Goal: Task Accomplishment & Management: Manage account settings

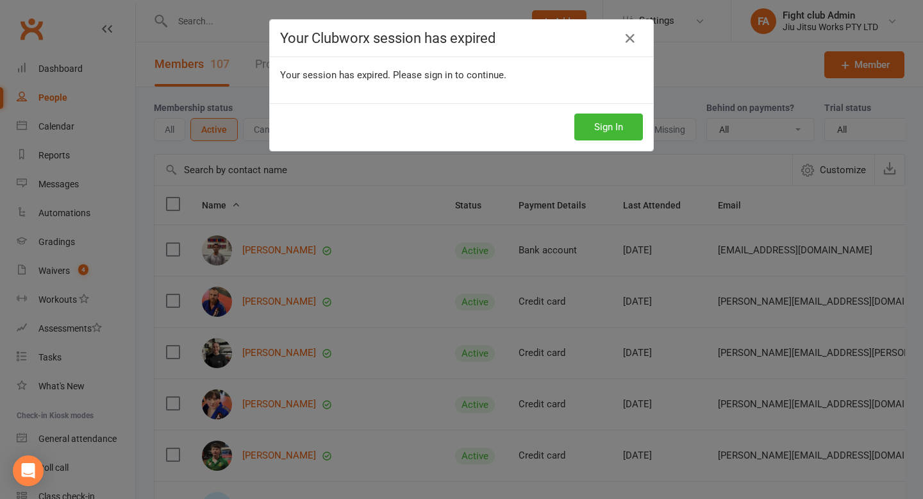
select select "100"
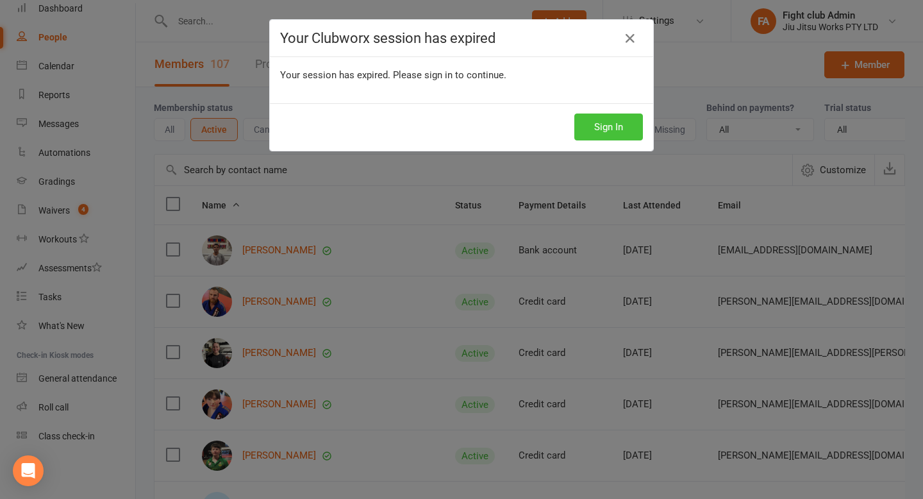
click at [617, 114] on button "Sign In" at bounding box center [609, 126] width 69 height 27
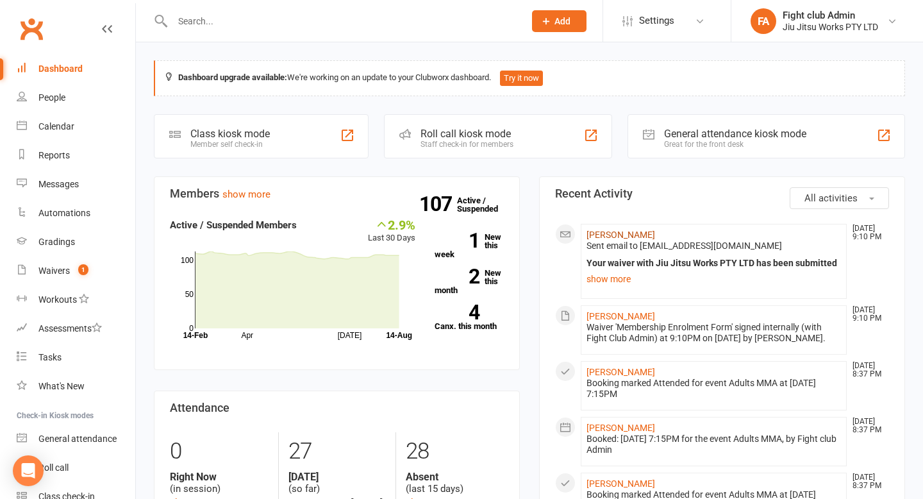
click at [607, 239] on link "[PERSON_NAME]" at bounding box center [621, 235] width 69 height 10
click at [0, 0] on div "Loading" at bounding box center [0, 0] width 0 height 0
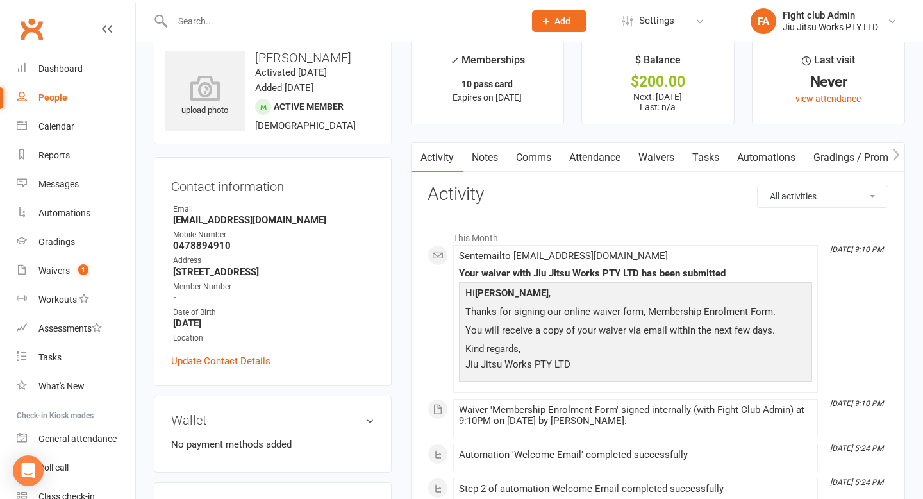
scroll to position [17, 0]
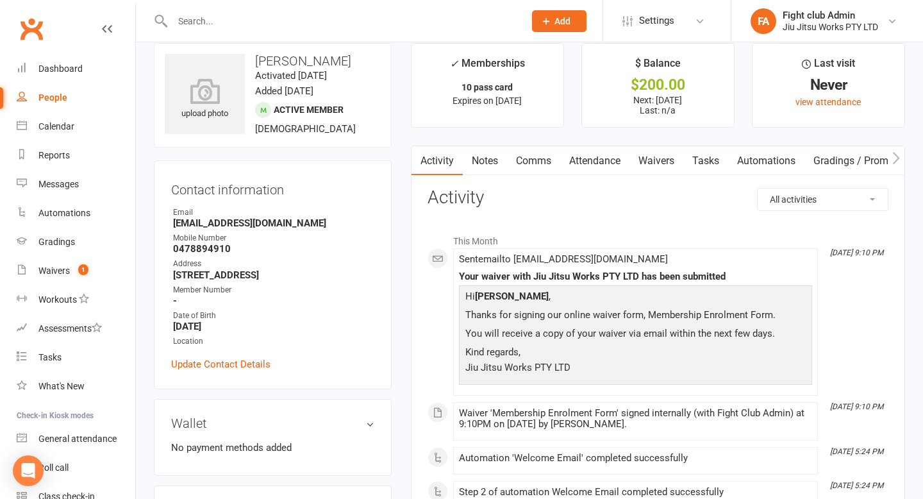
click at [664, 100] on p "Next: 14 Aug 2025 Last: n/a" at bounding box center [658, 105] width 129 height 21
drag, startPoint x: 462, startPoint y: 85, endPoint x: 550, endPoint y: 104, distance: 89.3
click at [550, 104] on li "✓ Memberships 10 pass card Expires on 13th February, 2026" at bounding box center [487, 85] width 153 height 85
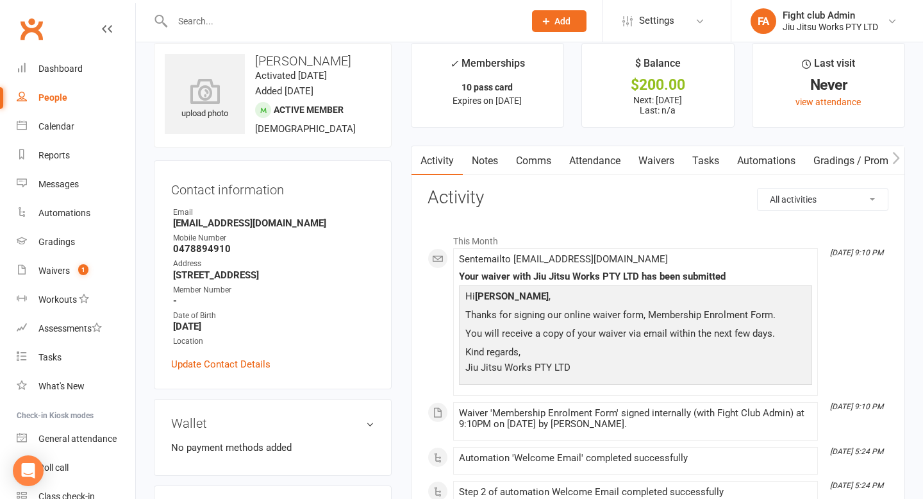
click at [267, 57] on h3 "[PERSON_NAME]" at bounding box center [273, 61] width 216 height 14
copy h3 "[PERSON_NAME]"
click at [80, 136] on link "Calendar" at bounding box center [76, 126] width 119 height 29
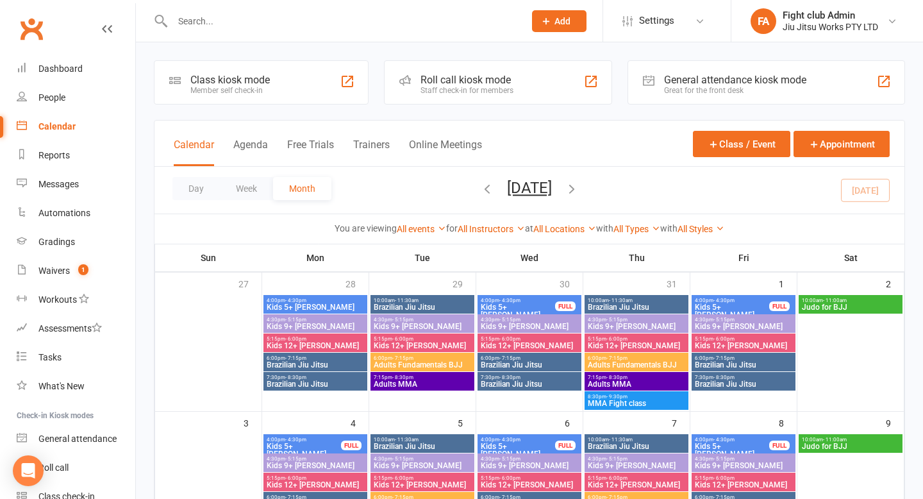
click at [413, 80] on div "Roll call kiosk mode Staff check-in for members" at bounding box center [498, 82] width 228 height 44
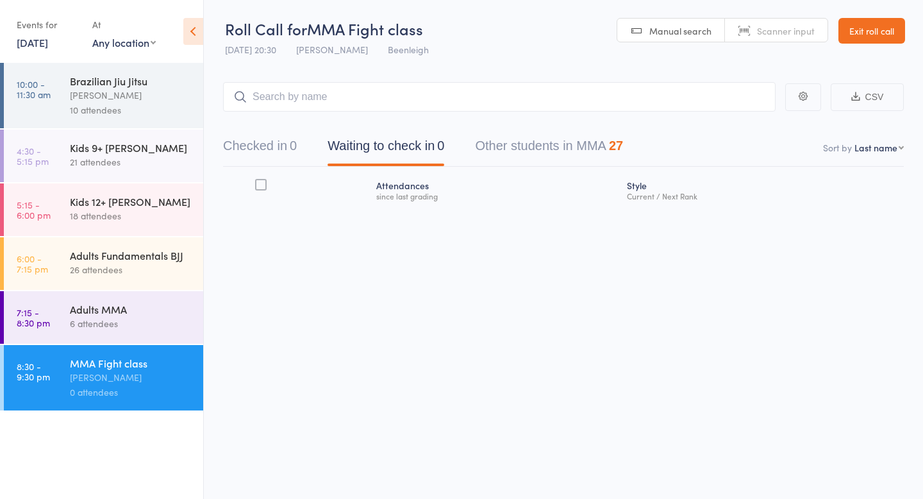
click at [122, 273] on div "26 attendees" at bounding box center [131, 269] width 122 height 15
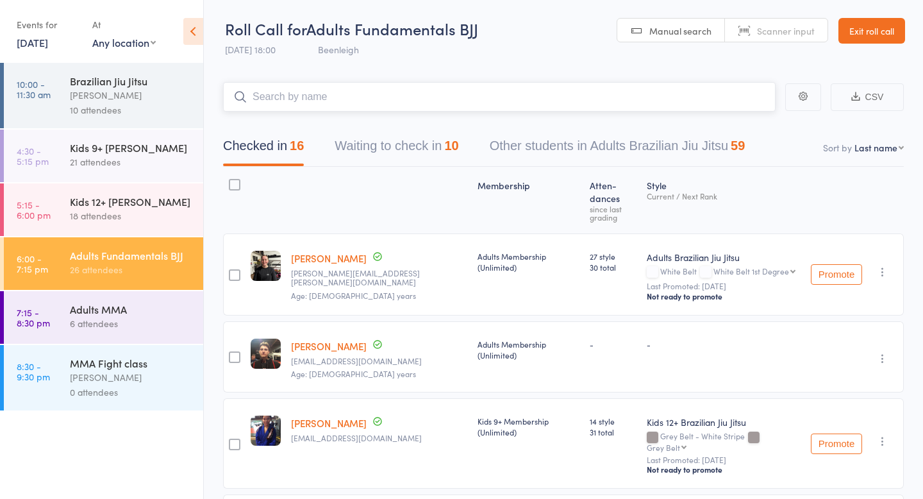
click at [449, 85] on input "search" at bounding box center [499, 96] width 553 height 29
paste input "[PERSON_NAME]"
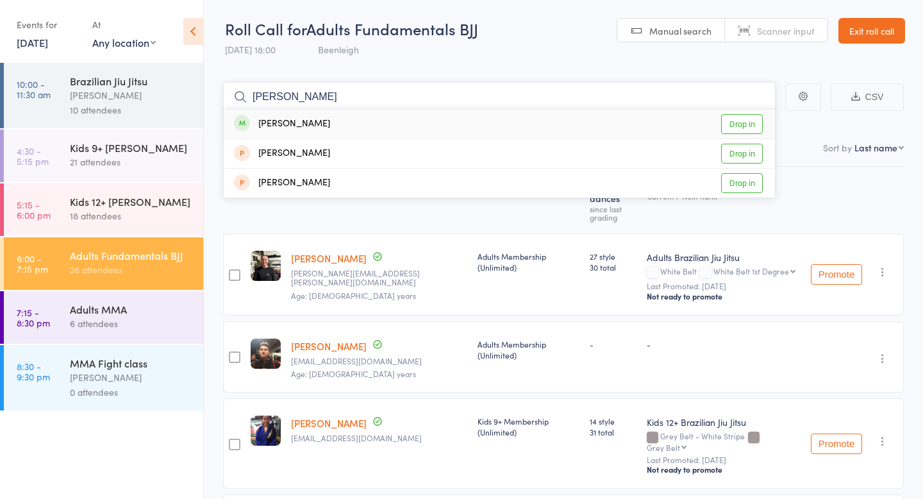
type input "[PERSON_NAME]"
click at [736, 128] on link "Drop in" at bounding box center [742, 124] width 42 height 20
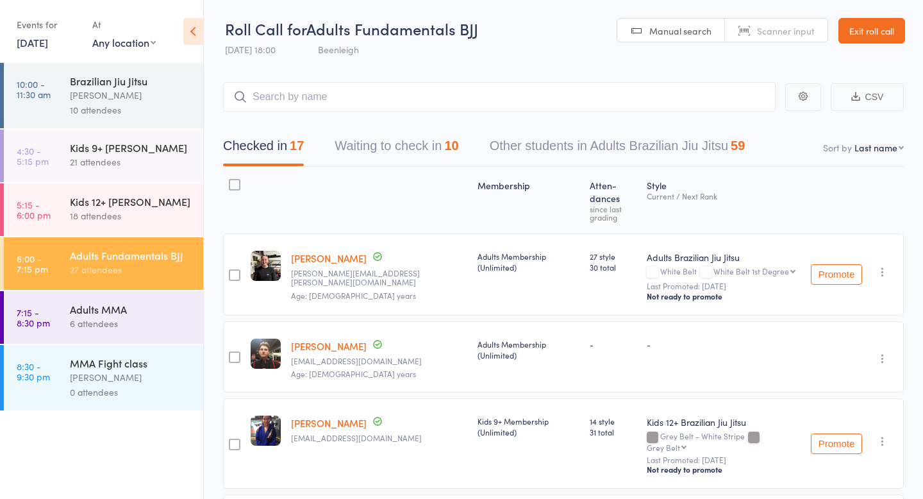
click at [191, 22] on icon at bounding box center [193, 31] width 20 height 27
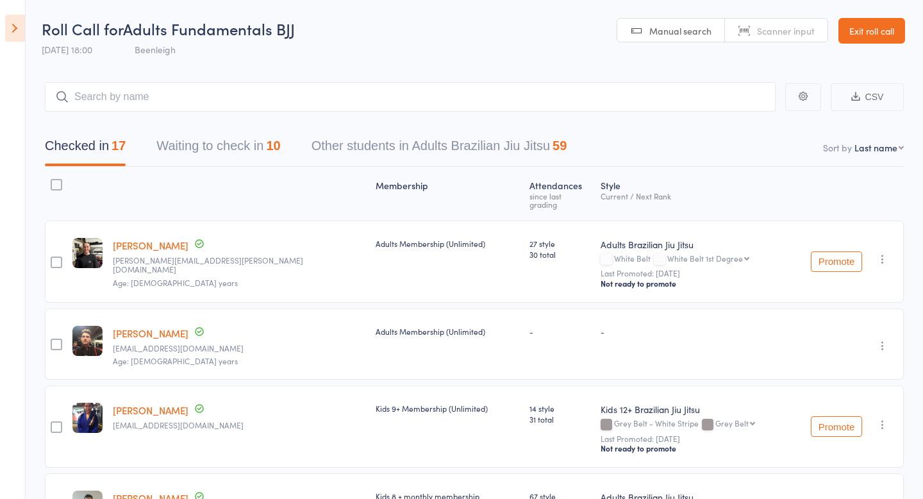
click at [13, 35] on icon at bounding box center [15, 28] width 20 height 27
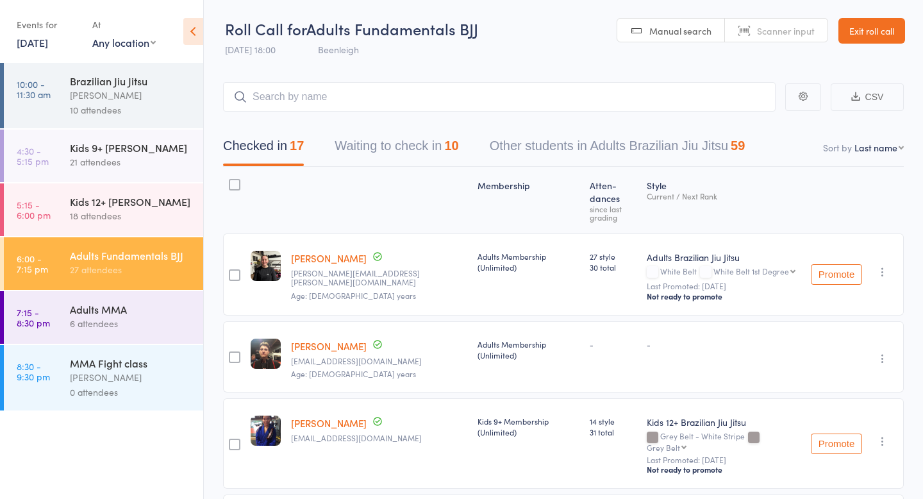
click at [857, 35] on link "Exit roll call" at bounding box center [872, 31] width 67 height 26
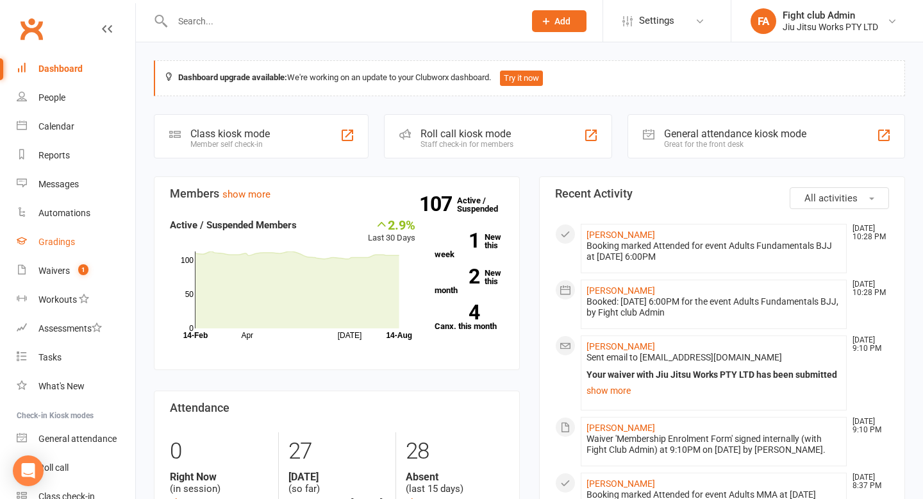
click at [64, 242] on div "Gradings" at bounding box center [56, 242] width 37 height 10
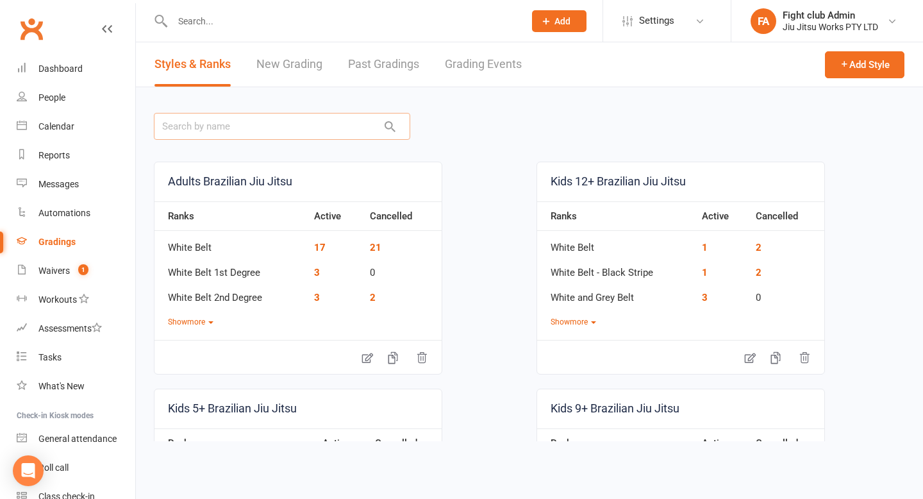
click at [218, 129] on input "text" at bounding box center [282, 126] width 256 height 27
click at [314, 69] on link "New Grading" at bounding box center [289, 64] width 66 height 44
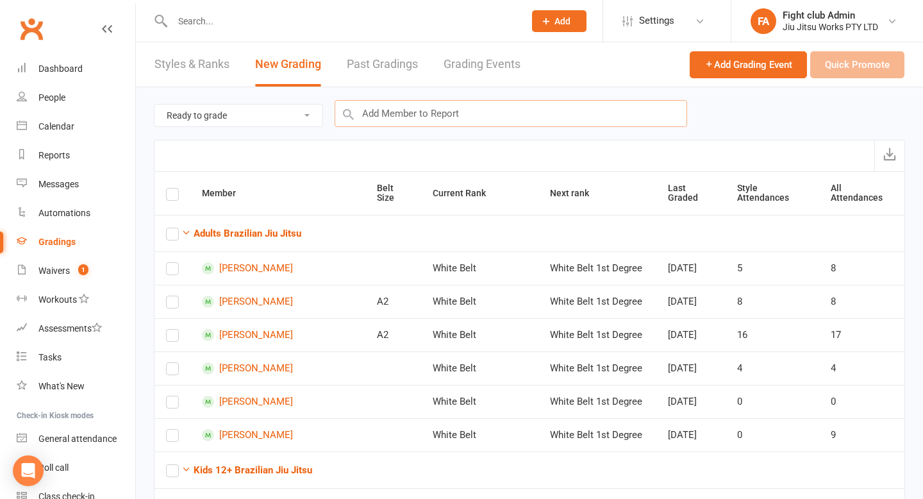
click at [381, 107] on input "text" at bounding box center [511, 113] width 353 height 27
click at [270, 115] on select "Ready to grade All members enrolled in a style Active members enrolled in a sty…" at bounding box center [239, 116] width 168 height 22
select select "active_members_in_style"
click at [381, 119] on input "text" at bounding box center [511, 113] width 353 height 27
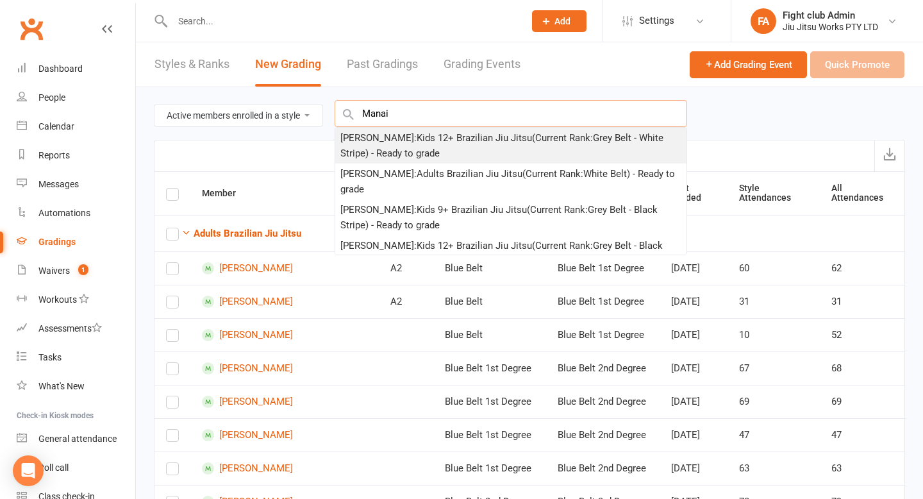
type input "Manai"
click at [379, 145] on div "Manaia Bolger : Kids 12+ Brazilian Jiu Jitsu (Current Rank: Grey Belt - White S…" at bounding box center [510, 145] width 341 height 31
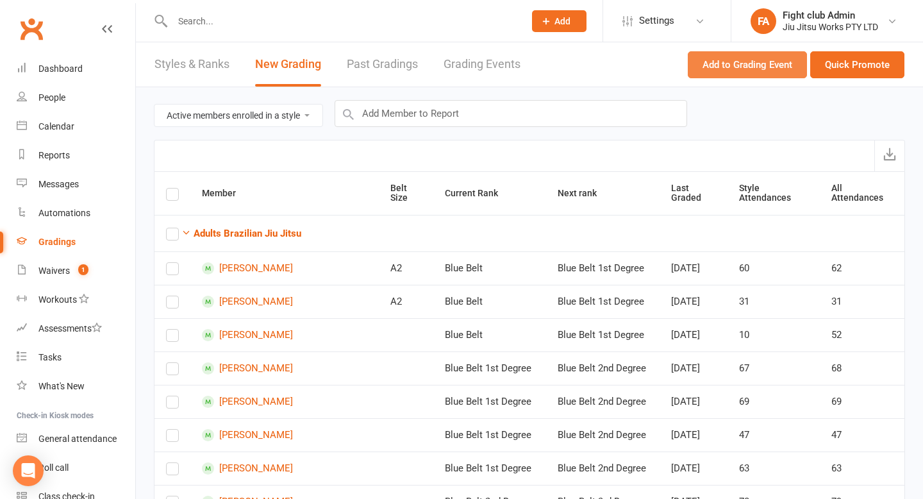
click at [778, 71] on button "Add to Grading Event" at bounding box center [747, 64] width 119 height 27
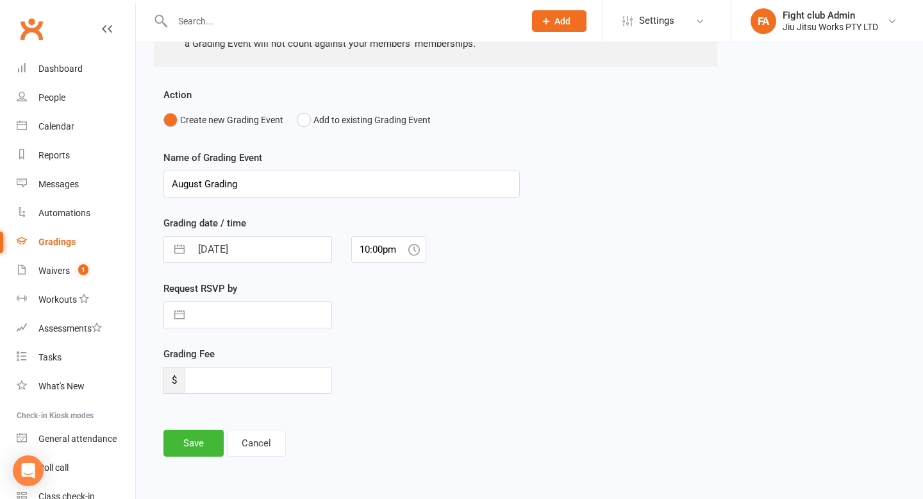
scroll to position [245, 0]
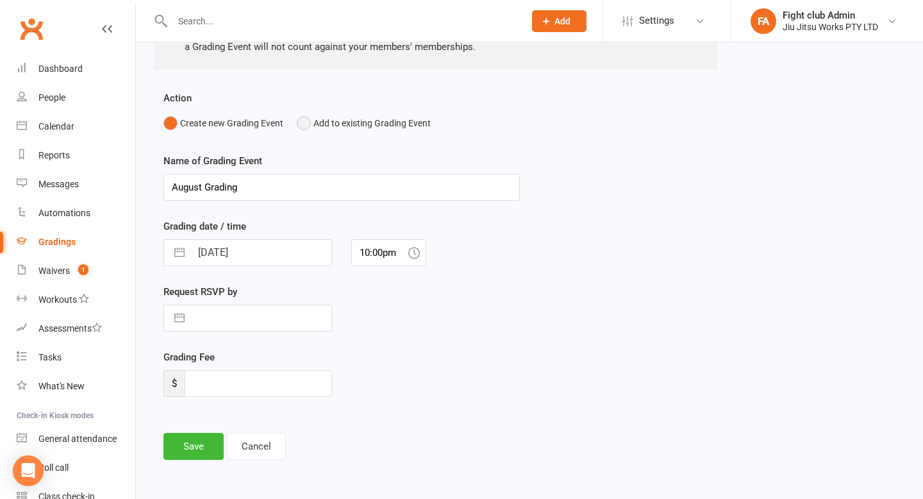
click at [360, 133] on button "Add to existing Grading Event" at bounding box center [364, 123] width 134 height 24
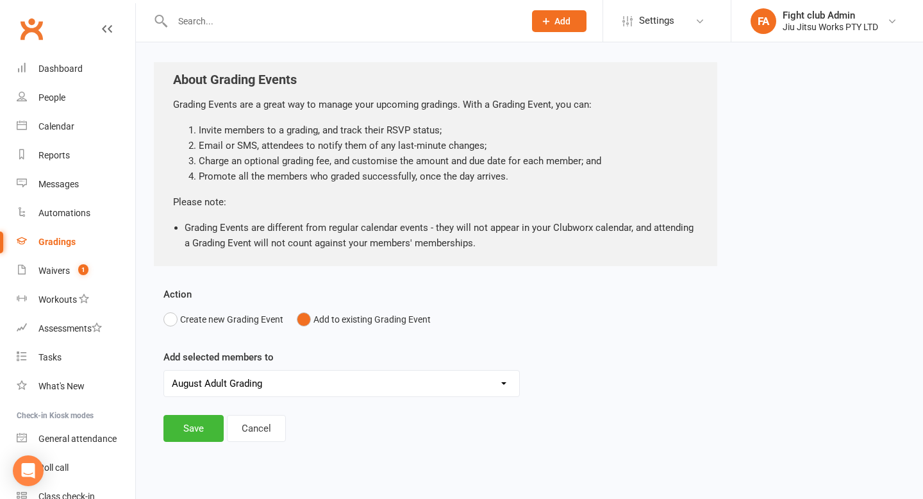
scroll to position [49, 0]
click at [214, 428] on button "Save" at bounding box center [194, 428] width 60 height 27
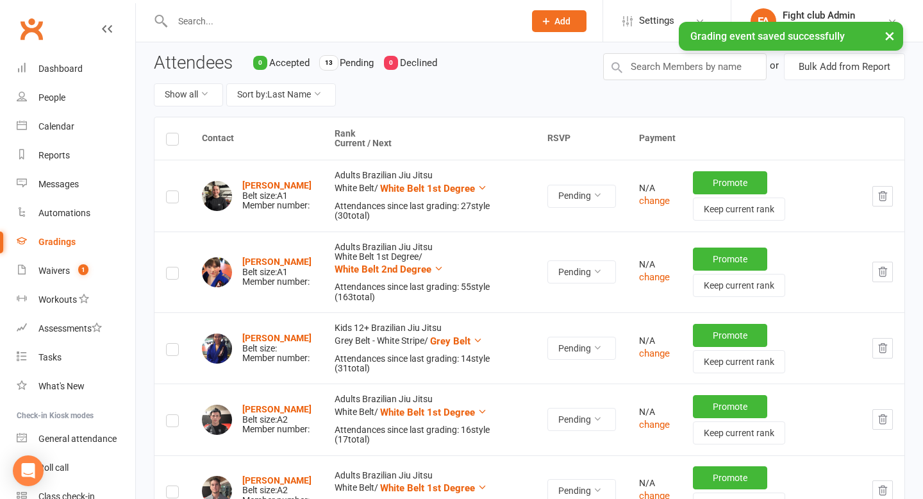
scroll to position [154, 0]
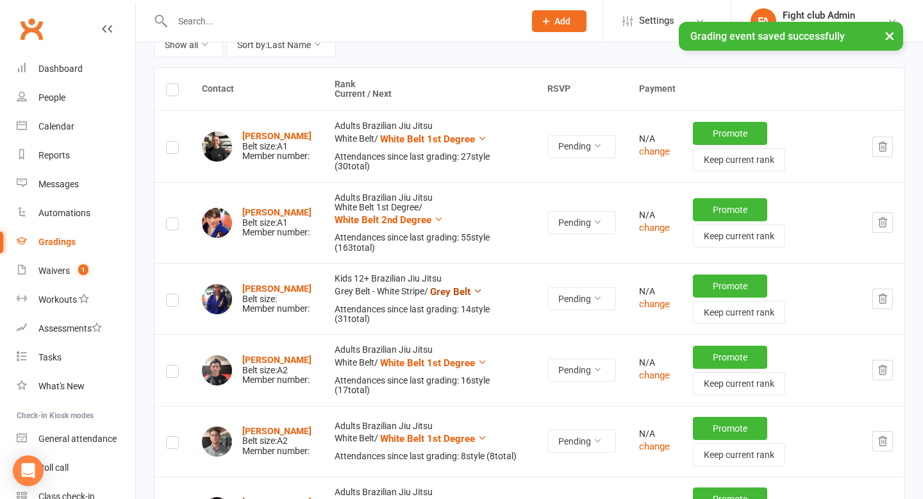
click at [463, 290] on span "Grey Belt" at bounding box center [450, 292] width 40 height 12
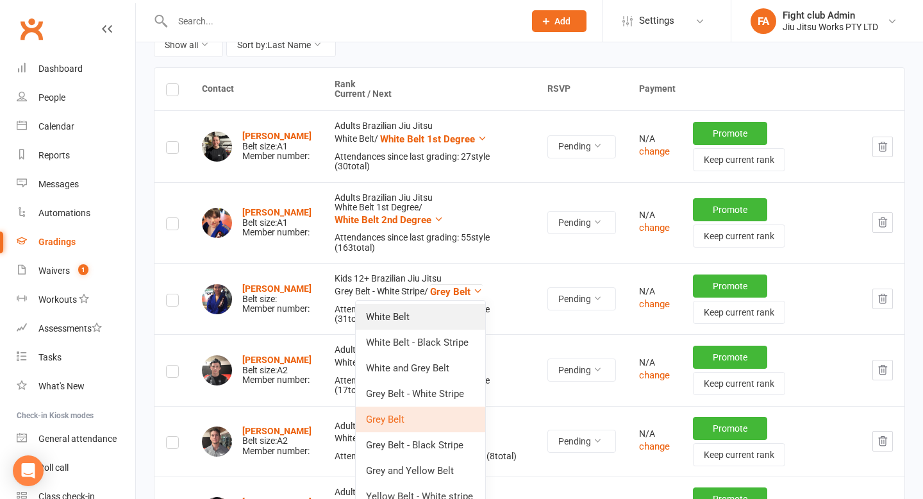
click at [448, 316] on link "White Belt" at bounding box center [421, 317] width 130 height 26
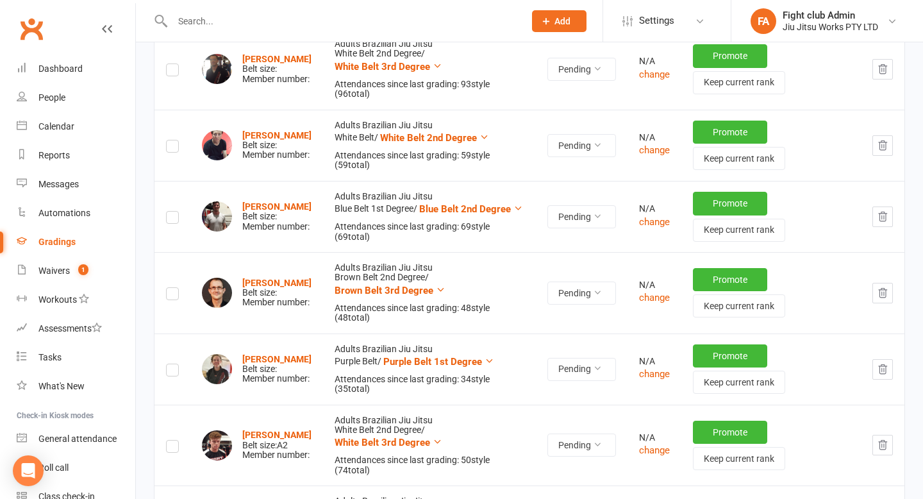
scroll to position [634, 0]
